Goal: Navigation & Orientation: Find specific page/section

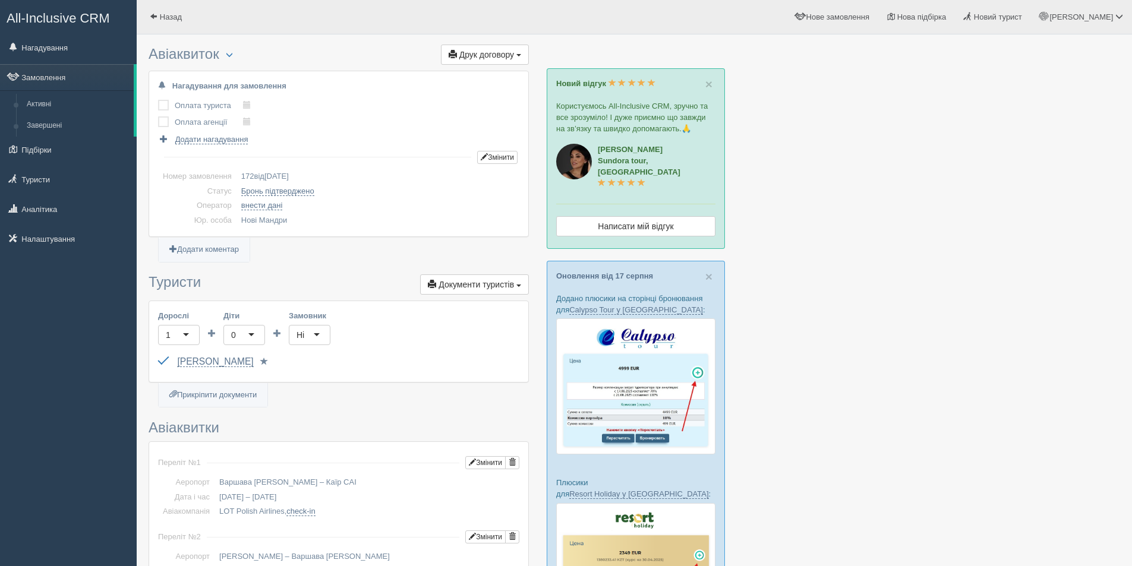
click at [26, 298] on div "All-Inclusive CRM Нагадування Замовлення Активні Завершені" at bounding box center [68, 283] width 137 height 566
click at [47, 46] on link "Нагадування" at bounding box center [68, 47] width 137 height 26
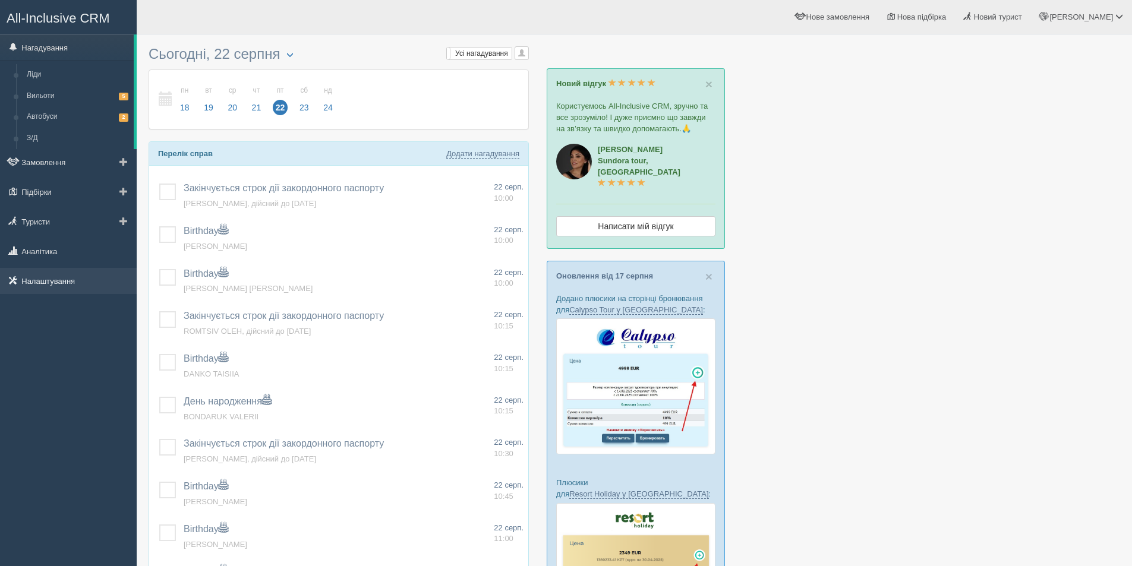
click at [43, 282] on link "Налаштування" at bounding box center [68, 281] width 137 height 26
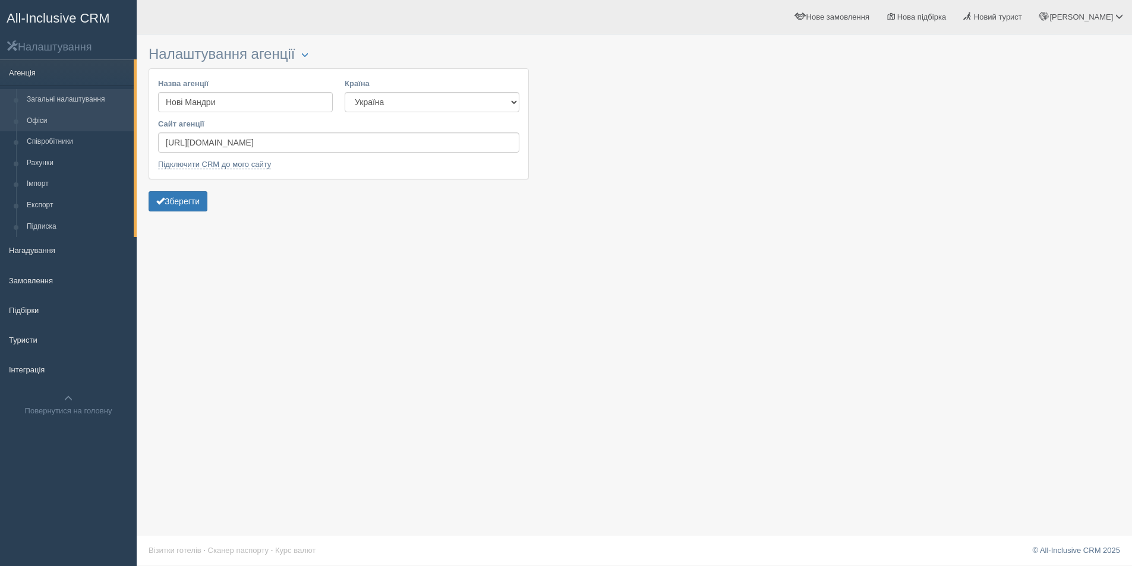
click at [53, 123] on link "Офіси" at bounding box center [77, 121] width 112 height 21
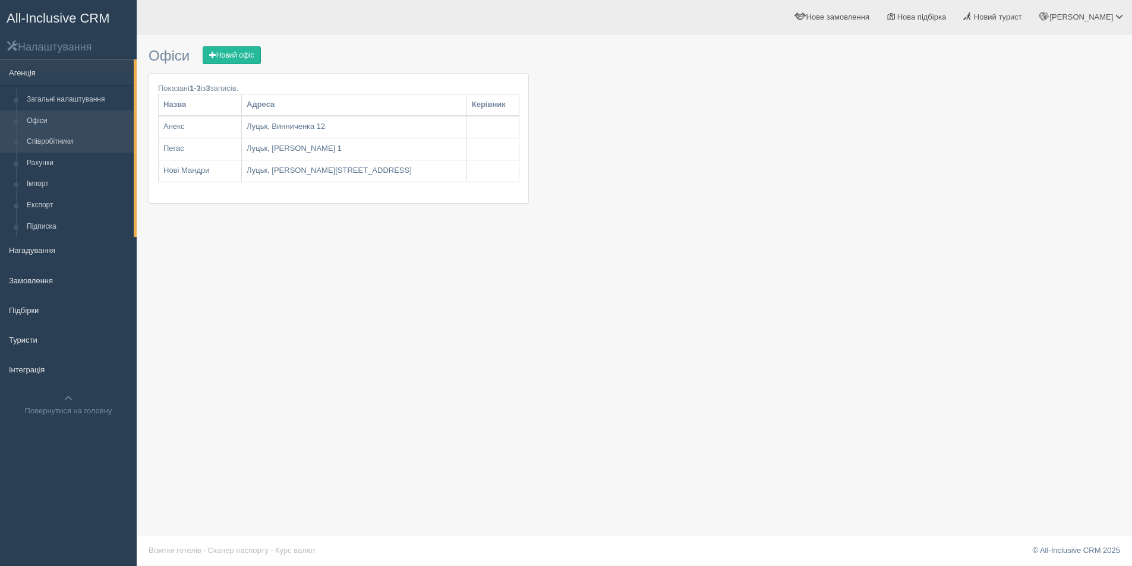
click at [58, 140] on link "Співробітники" at bounding box center [77, 141] width 112 height 21
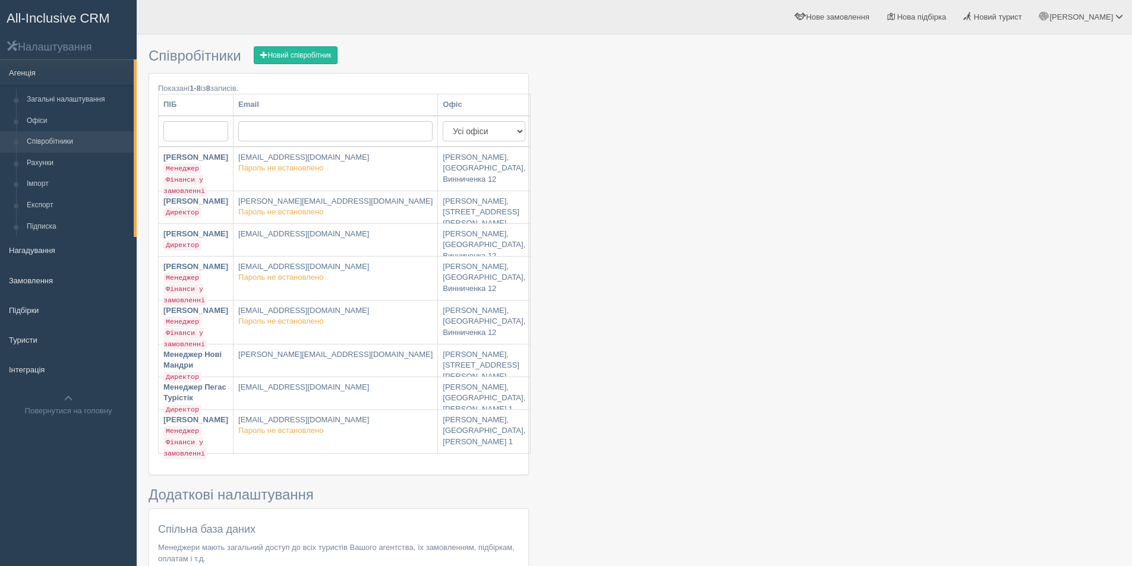
drag, startPoint x: 379, startPoint y: 386, endPoint x: 666, endPoint y: 437, distance: 291.6
click at [666, 437] on div at bounding box center [635, 375] width 972 height 670
click at [88, 488] on div "All-Inclusive CRM Налаштування Агенція Загальні налаштування Офіси Співробітник…" at bounding box center [68, 283] width 137 height 566
click at [233, 399] on link "Менеджер Пегас Турістік Директор" at bounding box center [196, 393] width 74 height 32
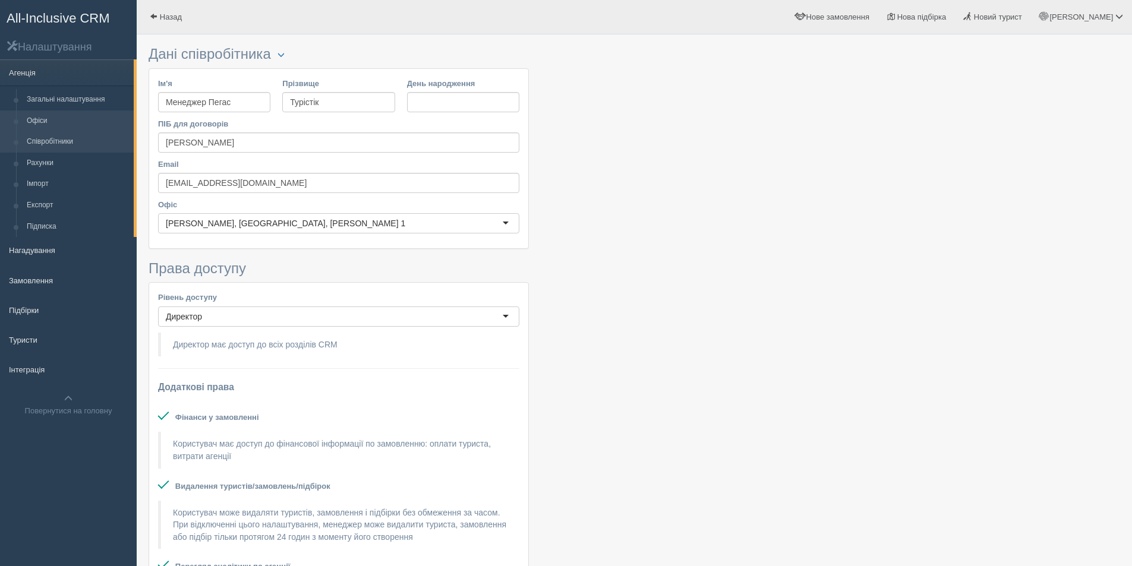
click at [42, 117] on link "Офіси" at bounding box center [77, 121] width 112 height 21
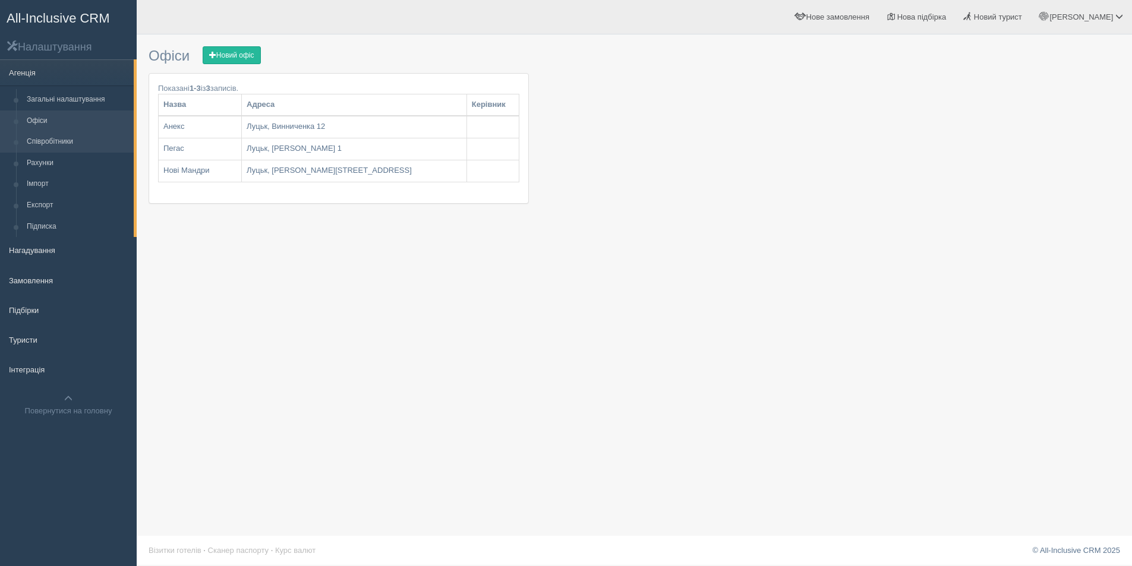
click at [39, 141] on link "Співробітники" at bounding box center [77, 141] width 112 height 21
click at [51, 118] on link "Офіси" at bounding box center [77, 121] width 112 height 21
click at [56, 97] on link "Загальні налаштування" at bounding box center [77, 99] width 112 height 21
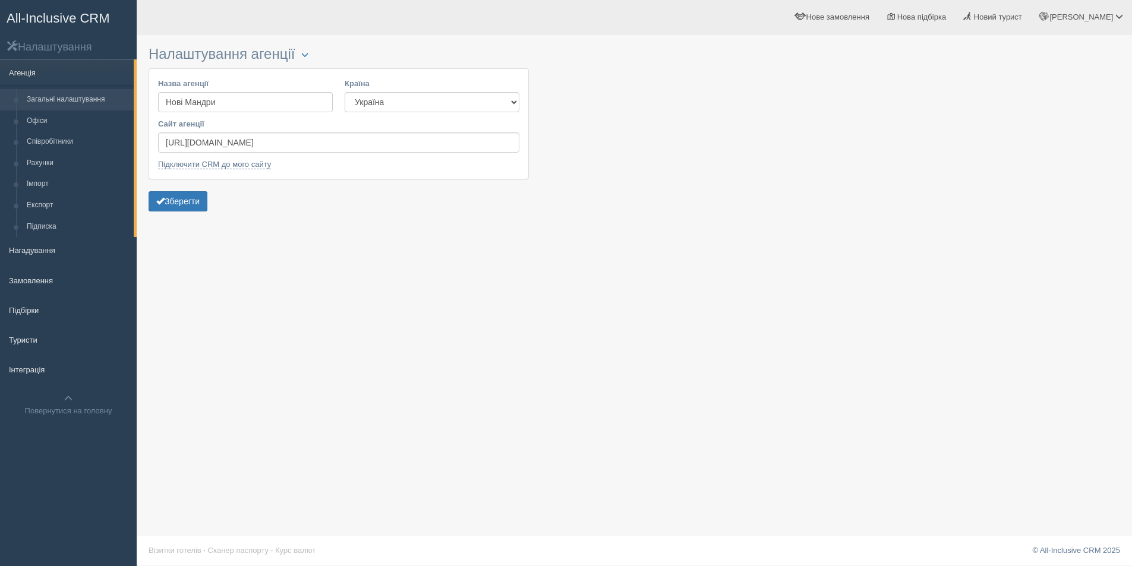
click at [56, 97] on link "Загальні налаштування" at bounding box center [77, 99] width 112 height 21
click at [308, 56] on span "button" at bounding box center [304, 54] width 7 height 7
click at [291, 247] on div "Налаштування агенції Блокування Назва агенції [GEOGRAPHIC_DATA] [GEOGRAPHIC_DAT…" at bounding box center [635, 283] width 996 height 566
click at [44, 122] on link "Офіси" at bounding box center [77, 121] width 112 height 21
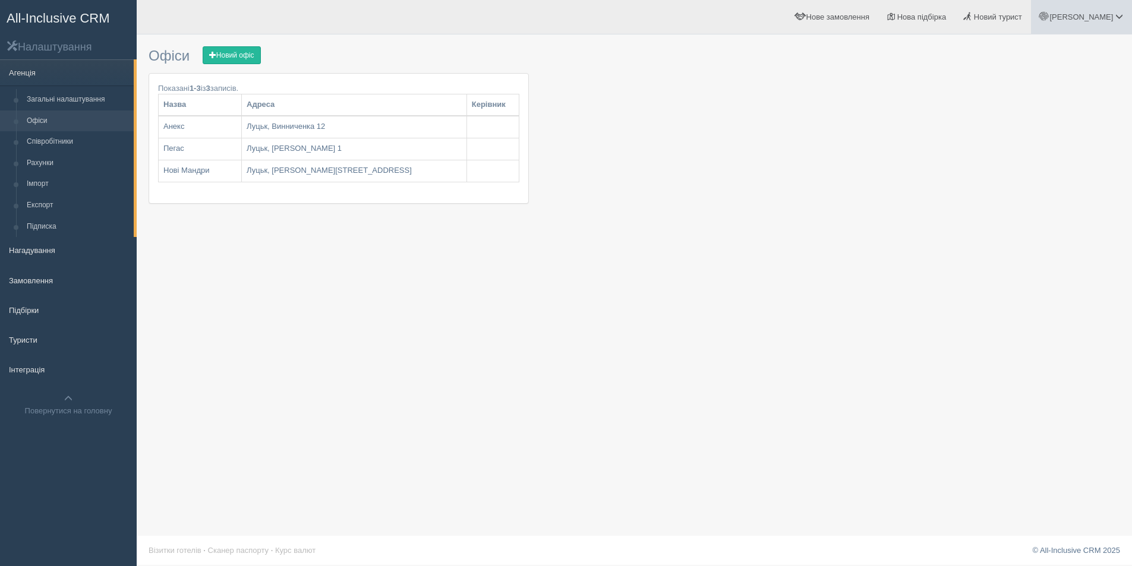
click at [1087, 17] on link "[PERSON_NAME]" at bounding box center [1081, 17] width 101 height 34
click at [1053, 55] on span "Мій профіль" at bounding box center [1049, 52] width 44 height 9
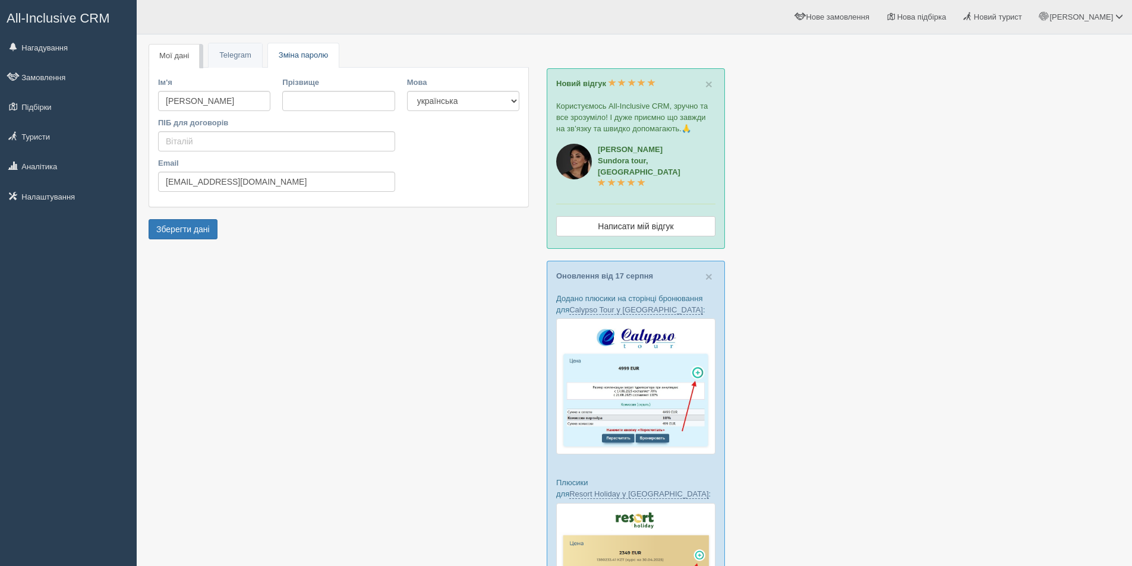
click at [291, 55] on span "Зміна паролю" at bounding box center [303, 55] width 49 height 9
click at [228, 55] on link "Telegram" at bounding box center [232, 55] width 53 height 24
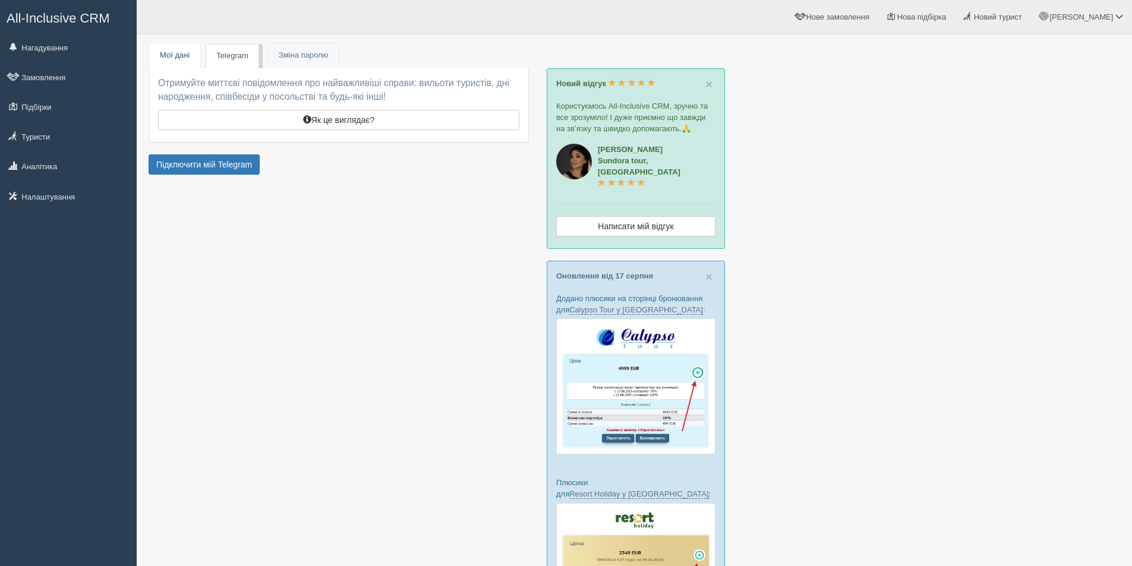
click at [169, 51] on link "Мої дані" at bounding box center [174, 55] width 51 height 24
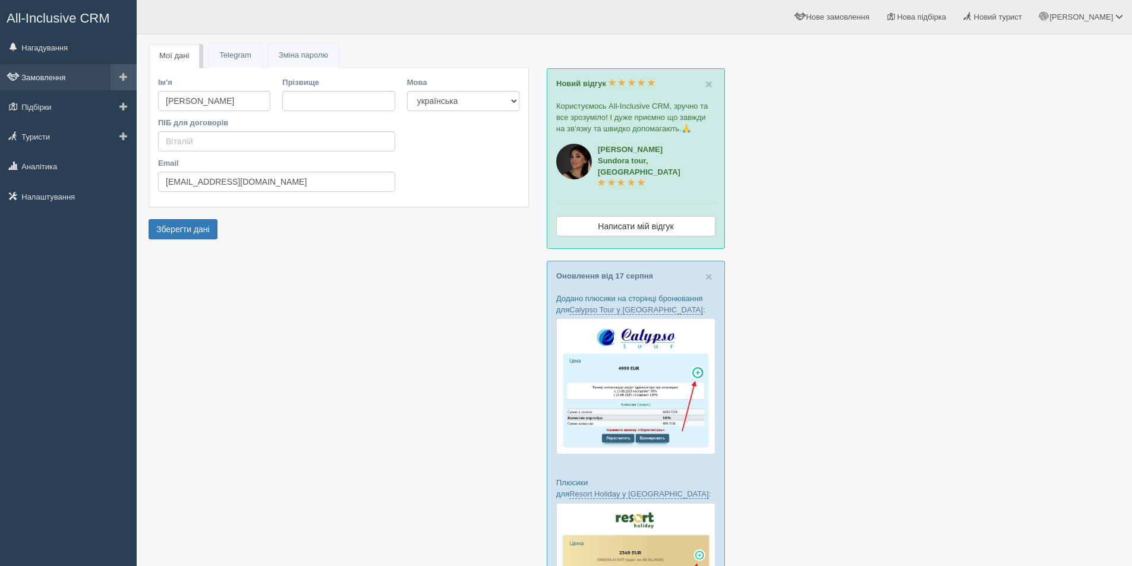
click at [36, 76] on link "Замовлення" at bounding box center [68, 77] width 137 height 26
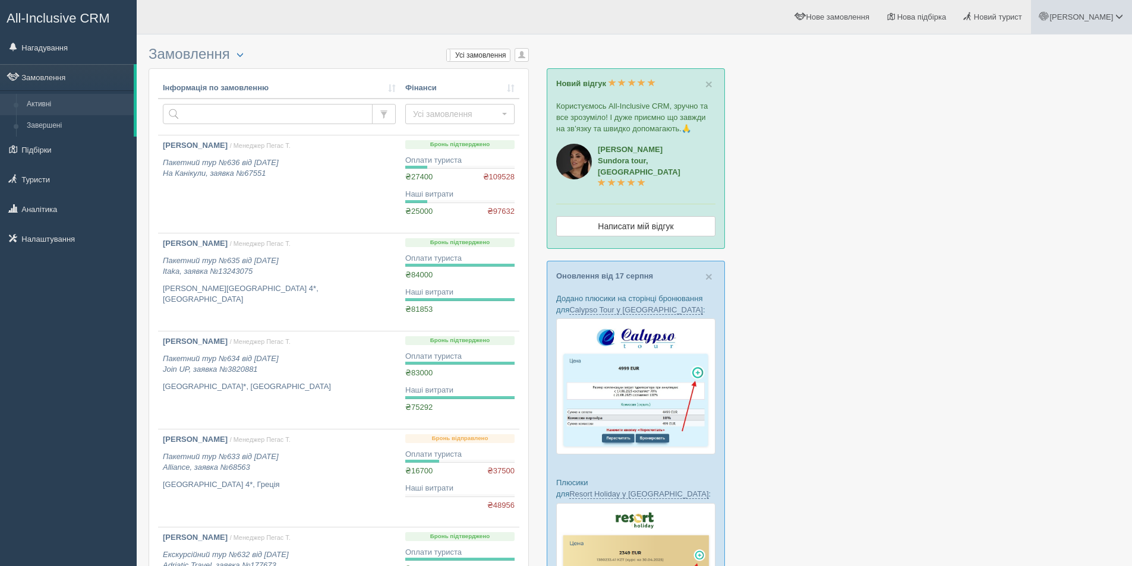
click at [1091, 16] on span "[PERSON_NAME]" at bounding box center [1082, 16] width 64 height 9
click at [1038, 49] on span "Мій профіль" at bounding box center [1049, 52] width 44 height 9
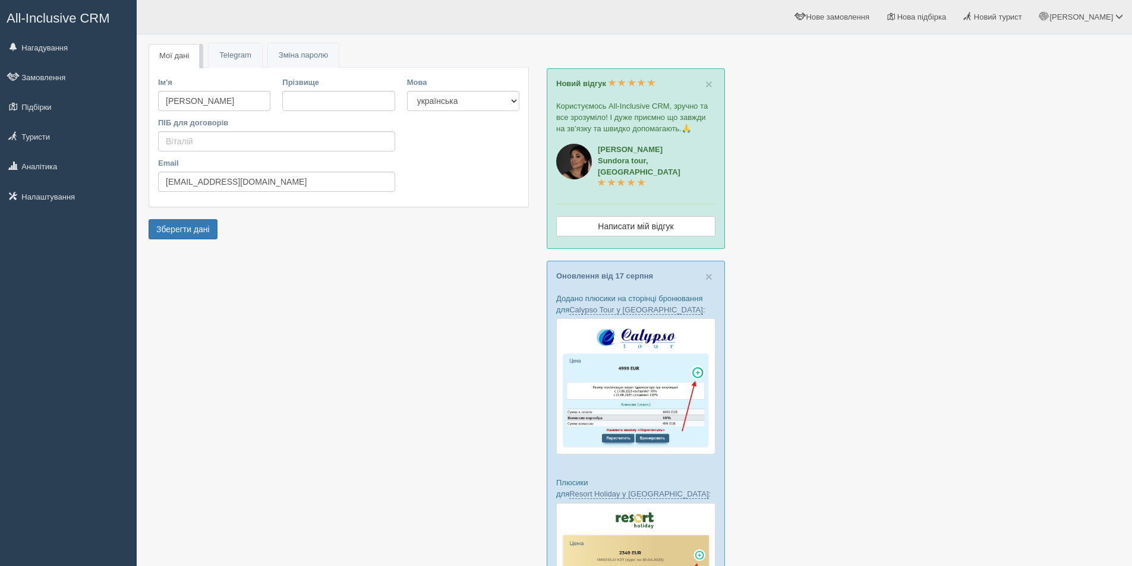
click at [165, 331] on div at bounding box center [635, 491] width 972 height 903
click at [1103, 11] on link "[PERSON_NAME]" at bounding box center [1081, 17] width 101 height 34
click at [1040, 130] on span "Допомога" at bounding box center [1044, 128] width 34 height 9
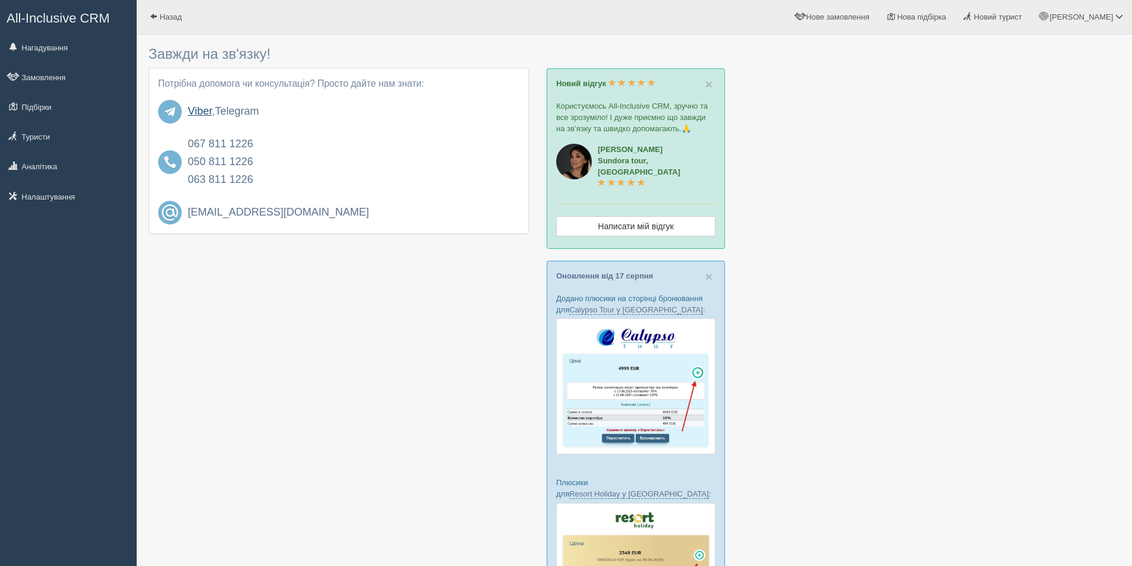
click at [195, 110] on link "Viber" at bounding box center [200, 111] width 24 height 12
click at [187, 300] on div at bounding box center [635, 491] width 972 height 903
click at [32, 77] on link "Замовлення" at bounding box center [68, 77] width 137 height 26
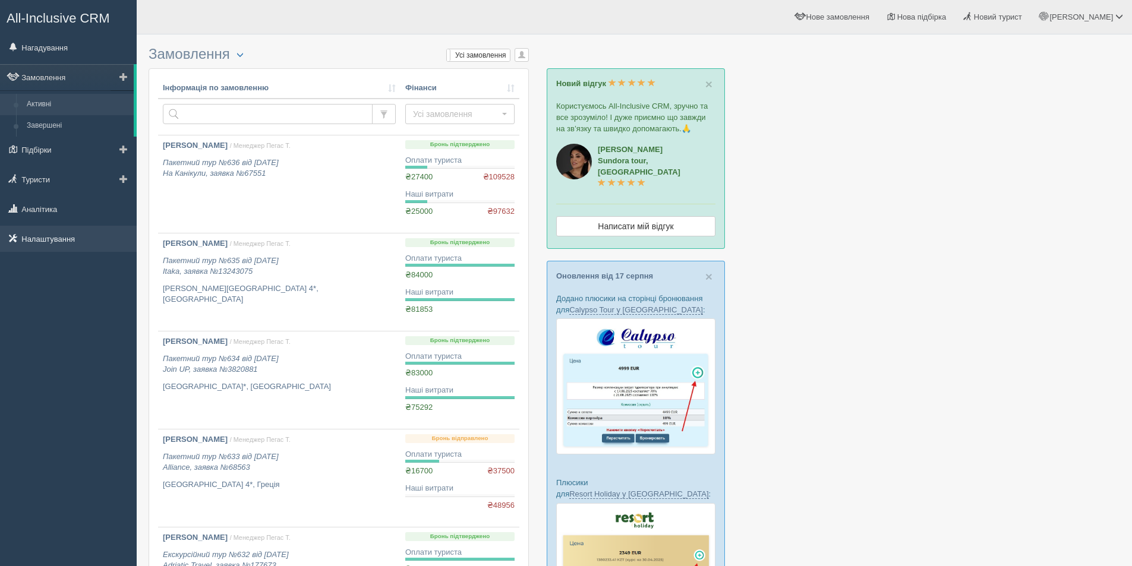
click at [32, 242] on link "Налаштування" at bounding box center [68, 239] width 137 height 26
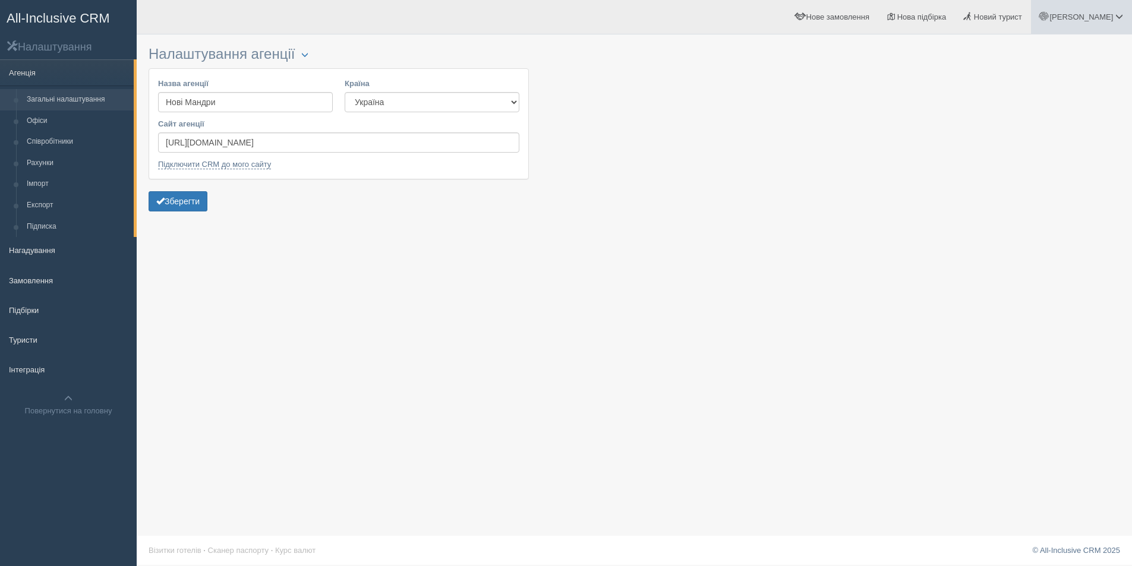
click at [1088, 17] on span "[PERSON_NAME]" at bounding box center [1082, 16] width 64 height 9
click at [1048, 48] on span "Мій профіль" at bounding box center [1049, 52] width 44 height 9
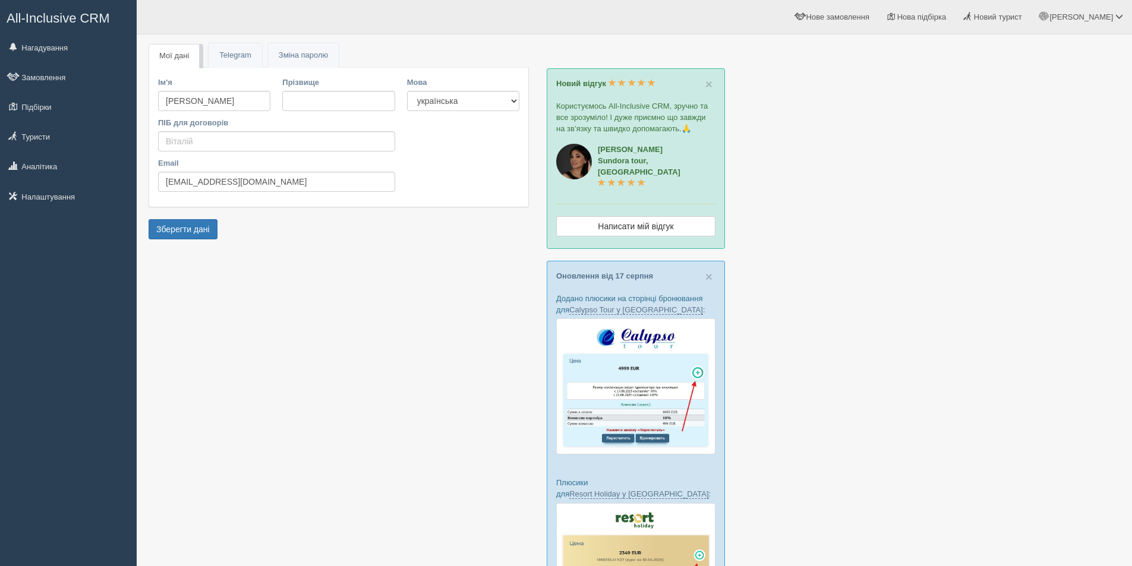
click at [1002, 152] on div at bounding box center [635, 491] width 972 height 903
click at [1106, 10] on link "[PERSON_NAME]" at bounding box center [1081, 17] width 101 height 34
click at [918, 99] on div at bounding box center [635, 491] width 972 height 903
click at [991, 156] on div at bounding box center [635, 491] width 972 height 903
click at [1095, 18] on span "[PERSON_NAME]" at bounding box center [1082, 16] width 64 height 9
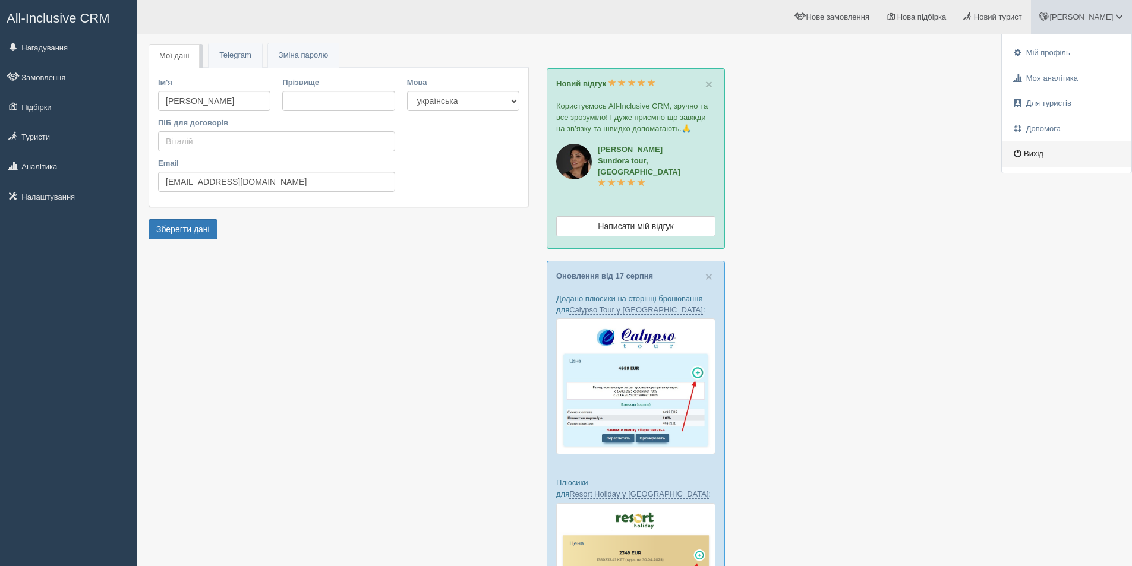
click at [1040, 150] on link "Вихід" at bounding box center [1067, 154] width 130 height 26
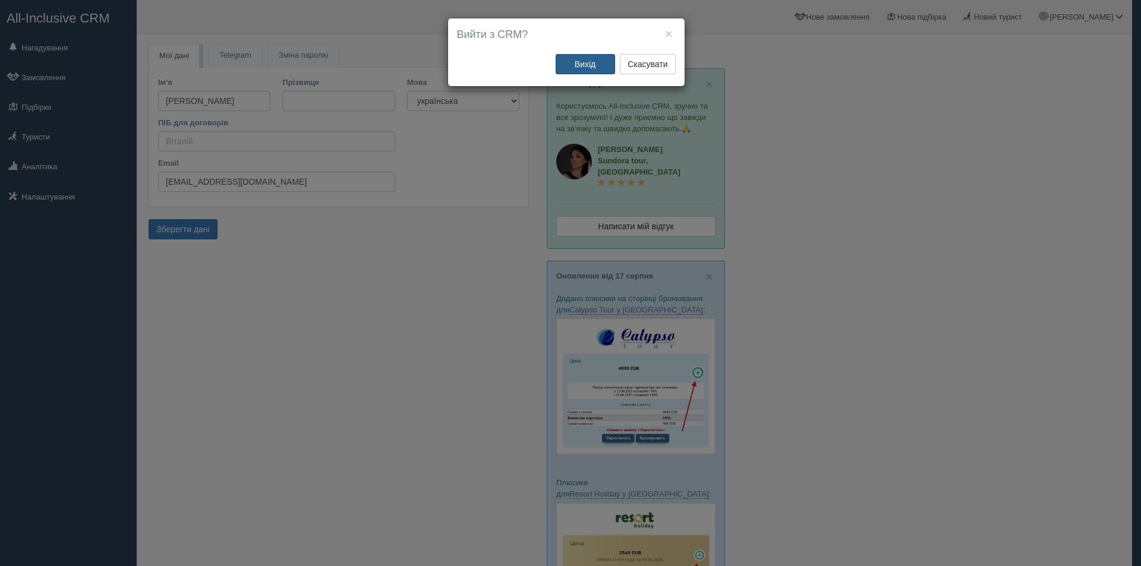
click at [576, 65] on button "Вихід" at bounding box center [585, 64] width 59 height 20
